Goal: Information Seeking & Learning: Compare options

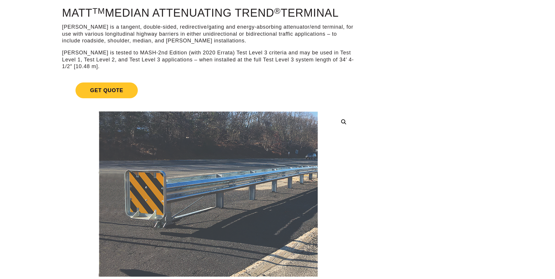
scroll to position [78, 0]
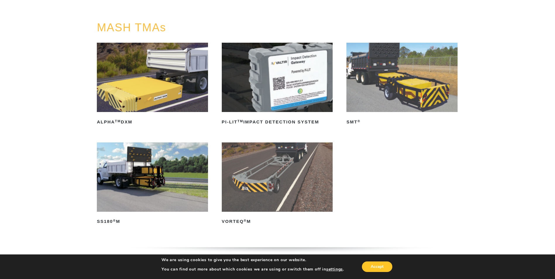
scroll to position [78, 0]
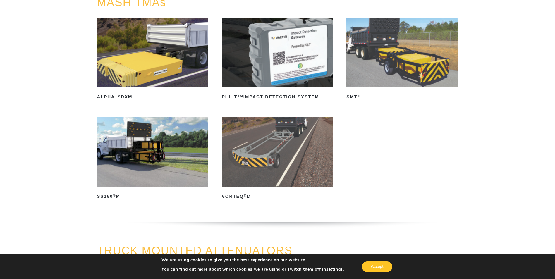
click at [380, 67] on img at bounding box center [402, 52] width 111 height 69
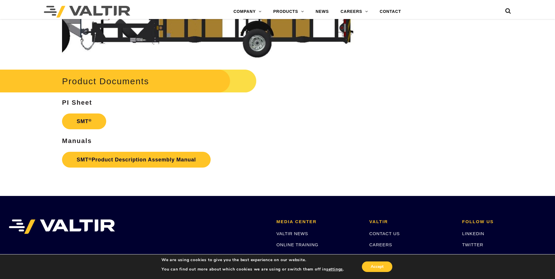
scroll to position [1639, 0]
